Goal: Task Accomplishment & Management: Use online tool/utility

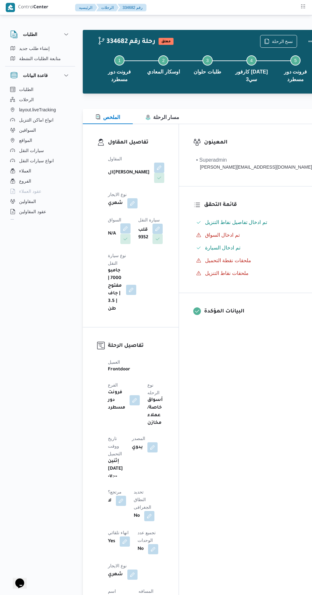
click at [123, 223] on button "button" at bounding box center [125, 228] width 10 height 10
click at [95, 250] on div "Search" at bounding box center [106, 249] width 48 height 13
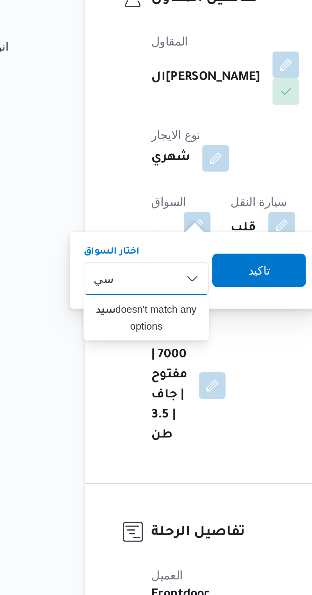
type input "س"
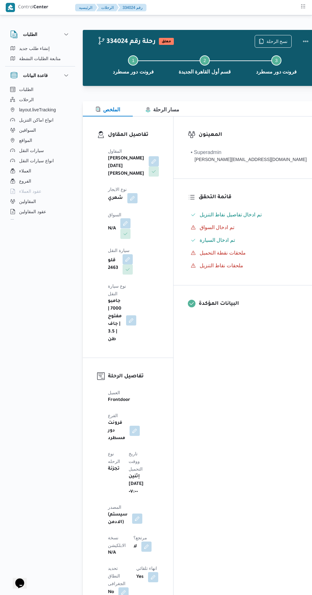
click at [126, 218] on button "button" at bounding box center [125, 223] width 10 height 10
click at [107, 245] on div "Search" at bounding box center [106, 249] width 48 height 13
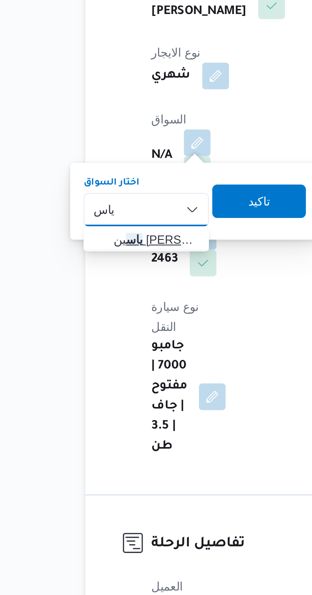
type input "ياس"
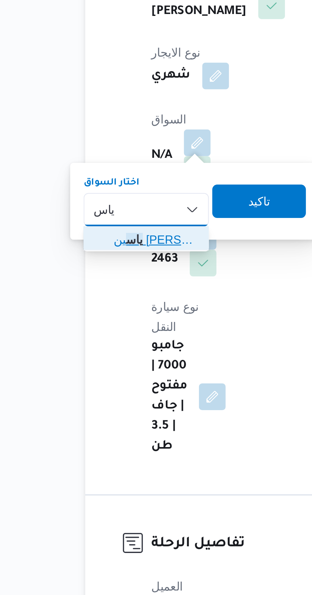
click at [118, 258] on span "ياس ين عبدالعظيم محمد ابراهيم" at bounding box center [110, 261] width 32 height 8
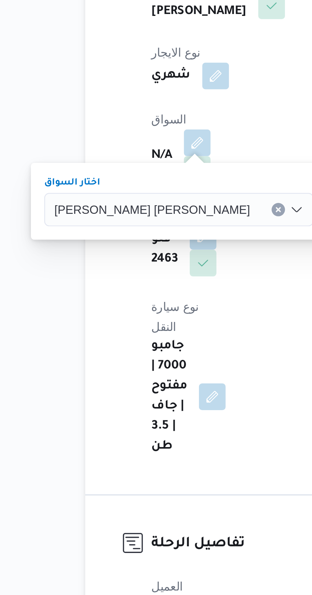
click at [171, 244] on span "تاكيد" at bounding box center [189, 245] width 36 height 13
